Goal: Task Accomplishment & Management: Use online tool/utility

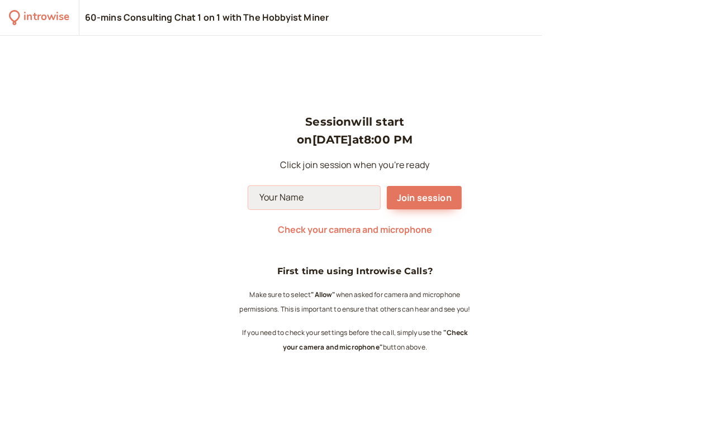
click at [263, 196] on input at bounding box center [314, 197] width 132 height 23
type input "Ed"
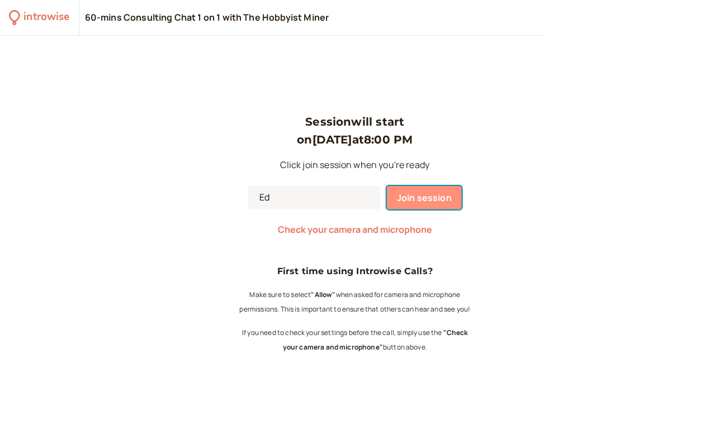
click at [433, 196] on span "Join session" at bounding box center [424, 198] width 55 height 12
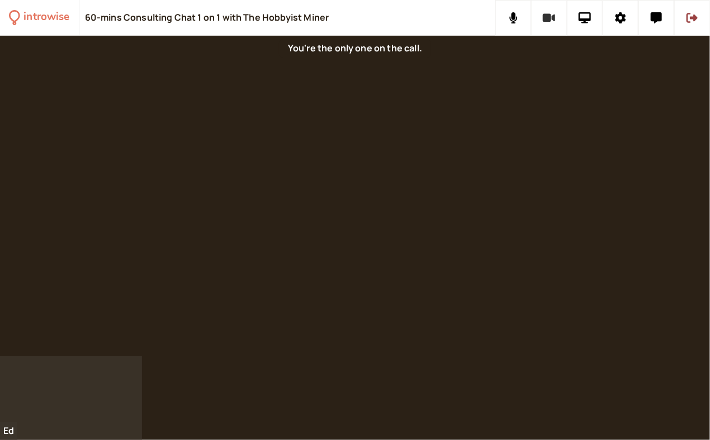
click at [546, 14] on icon at bounding box center [548, 18] width 13 height 8
drag, startPoint x: 675, startPoint y: 1, endPoint x: 577, endPoint y: 17, distance: 99.7
drag, startPoint x: 617, startPoint y: 15, endPoint x: 608, endPoint y: 26, distance: 14.2
click at [608, 26] on button at bounding box center [620, 18] width 36 height 36
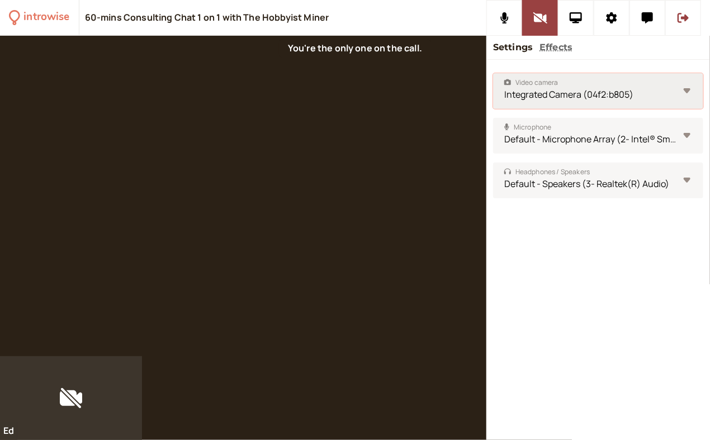
click at [690, 91] on select "Integrated Camera (04f2:b805)" at bounding box center [598, 91] width 210 height 36
click at [687, 92] on select "Integrated Camera (04f2:b805)" at bounding box center [598, 91] width 210 height 36
drag, startPoint x: 575, startPoint y: 93, endPoint x: 534, endPoint y: 244, distance: 155.9
click at [534, 244] on div "Video camera Integrated Camera (04f2:b805) Microphone Default - Microphone Arra…" at bounding box center [597, 250] width 223 height 380
click at [555, 50] on button "Effects" at bounding box center [555, 47] width 33 height 15
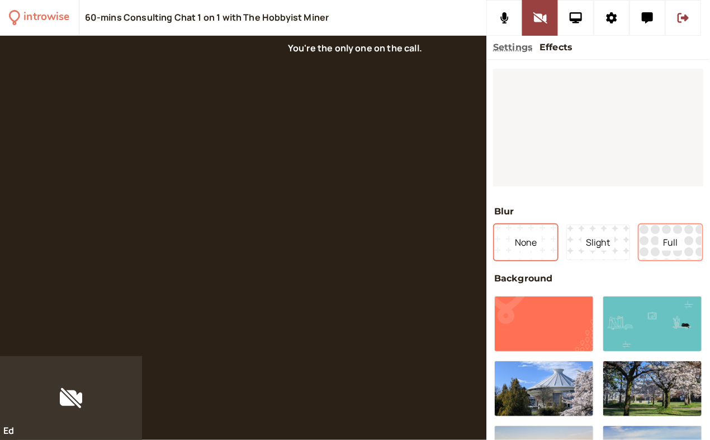
click at [645, 246] on button "Full" at bounding box center [670, 243] width 63 height 36
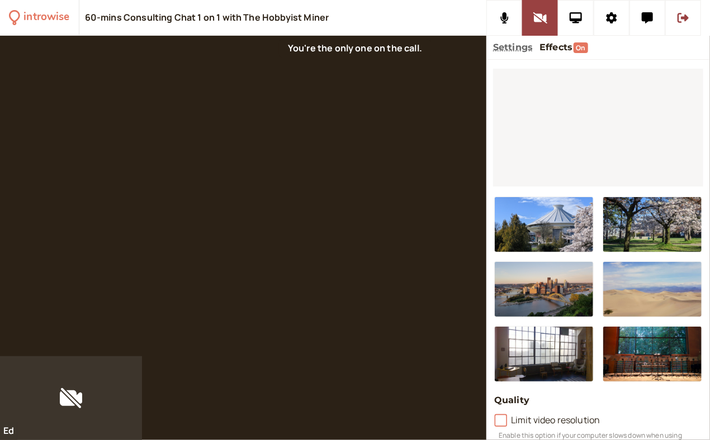
scroll to position [165, 0]
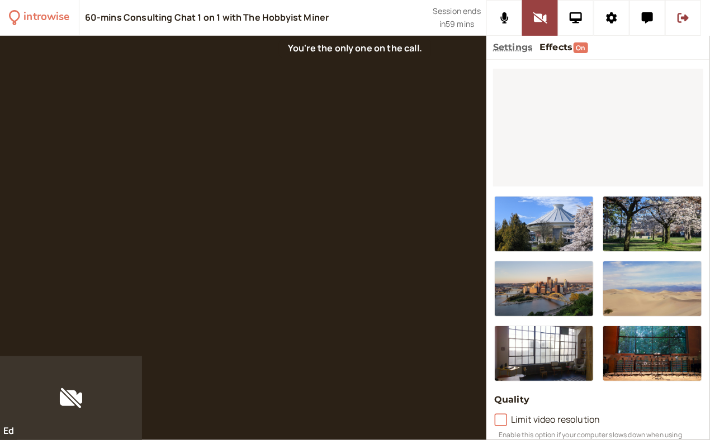
click at [459, 98] on div at bounding box center [243, 196] width 486 height 321
click at [537, 18] on icon at bounding box center [539, 17] width 14 height 11
click at [677, 17] on icon at bounding box center [682, 17] width 11 height 11
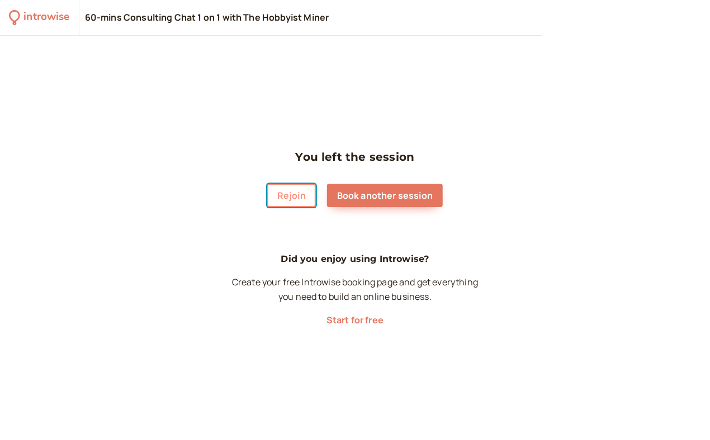
click at [299, 197] on button "Rejoin" at bounding box center [291, 195] width 49 height 23
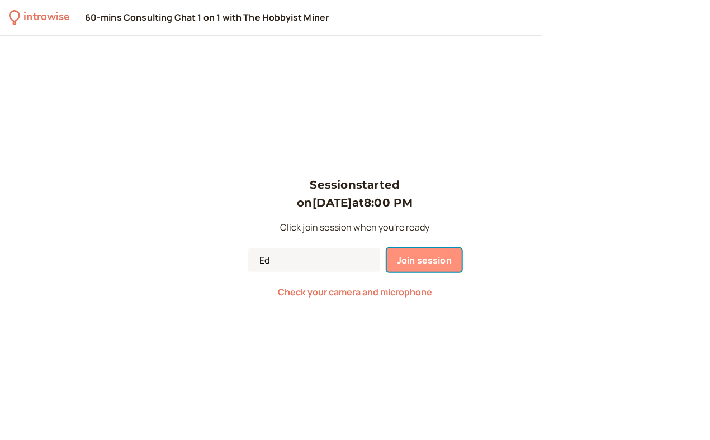
click at [411, 258] on span "Join session" at bounding box center [424, 260] width 55 height 12
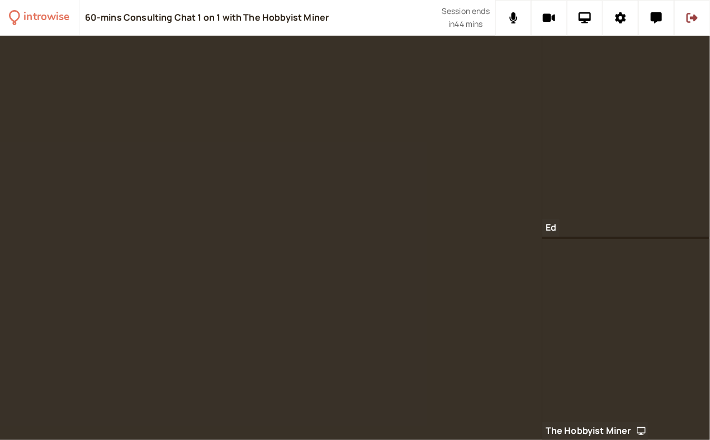
click at [662, 51] on div at bounding box center [626, 136] width 168 height 201
